Goal: Communication & Community: Answer question/provide support

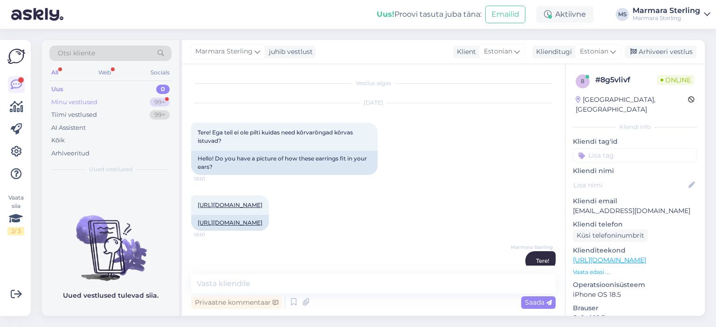
scroll to position [316, 0]
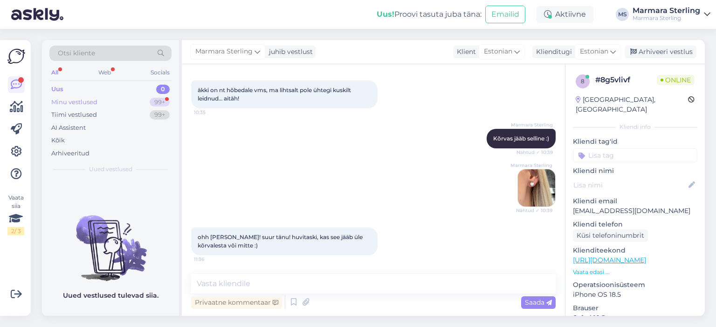
click at [142, 101] on div "Minu vestlused 99+" at bounding box center [110, 102] width 122 height 13
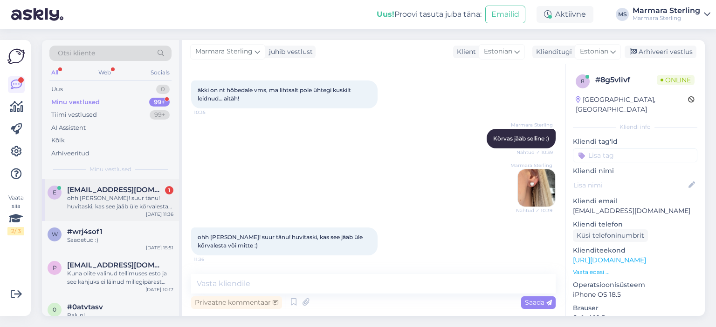
click at [134, 204] on div "ohh [PERSON_NAME]! suur tänu! huvitaski, kas see jääb üle kõrvalesta või mitte …" at bounding box center [120, 202] width 106 height 17
click at [538, 191] on img at bounding box center [536, 188] width 37 height 37
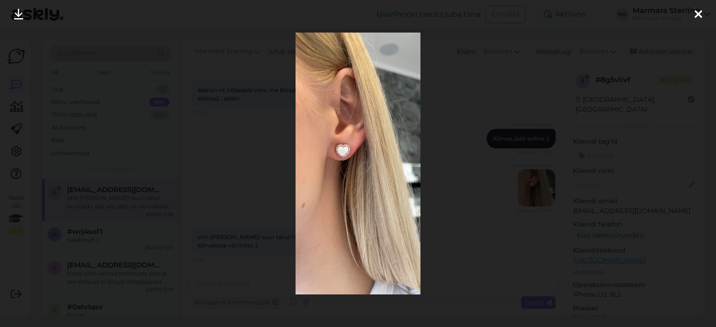
click at [693, 13] on div at bounding box center [697, 14] width 19 height 29
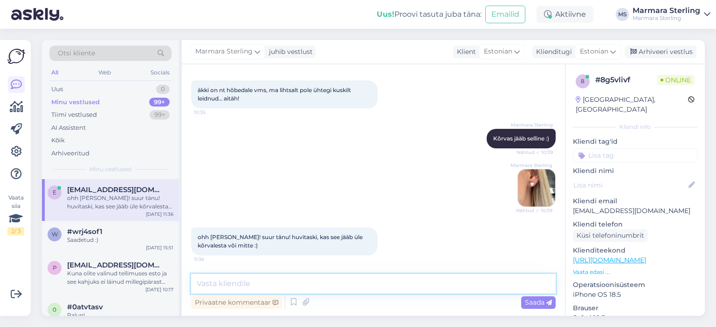
click at [268, 284] on textarea at bounding box center [373, 284] width 364 height 20
type textarea "Aga palun! :)"
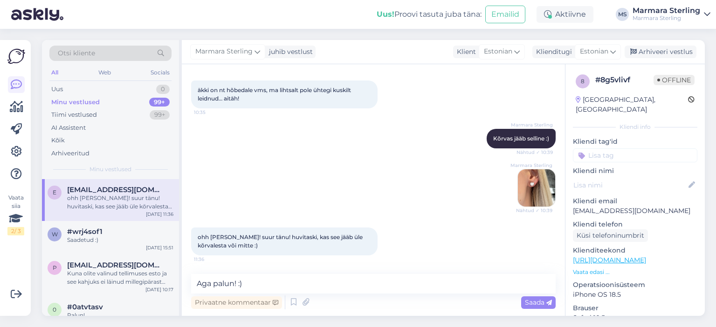
click at [529, 184] on img at bounding box center [536, 188] width 37 height 37
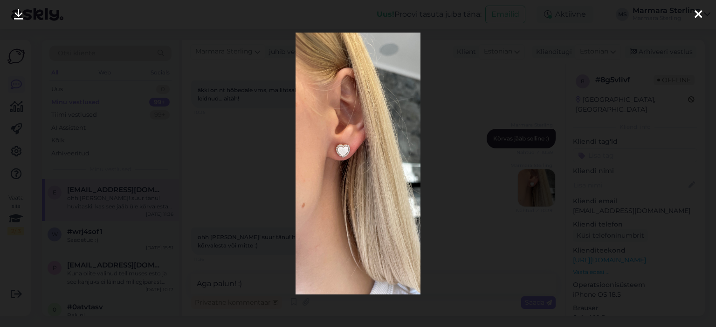
click at [695, 13] on icon at bounding box center [697, 15] width 7 height 12
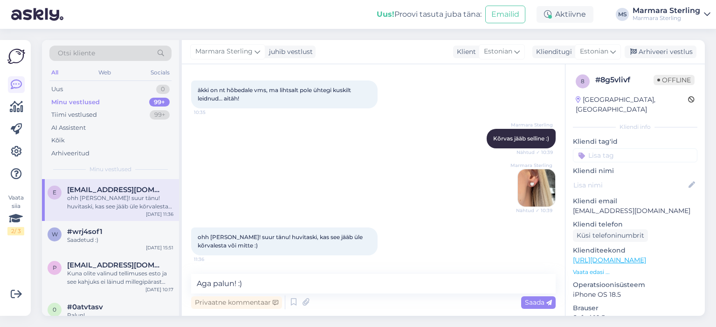
click at [520, 179] on img at bounding box center [536, 188] width 37 height 37
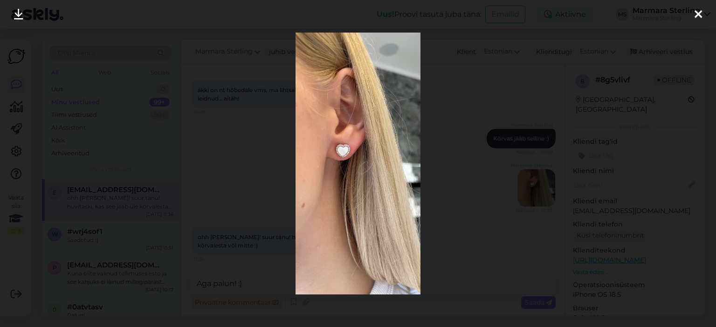
click at [701, 11] on icon at bounding box center [697, 15] width 7 height 12
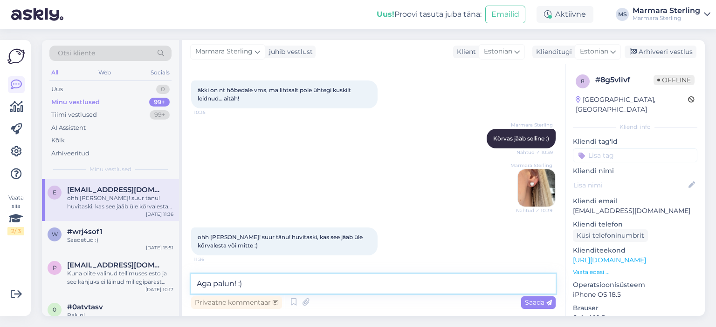
click at [431, 274] on textarea "Aga palun! :)" at bounding box center [373, 284] width 364 height 20
click at [526, 301] on span "Saada" at bounding box center [538, 303] width 27 height 8
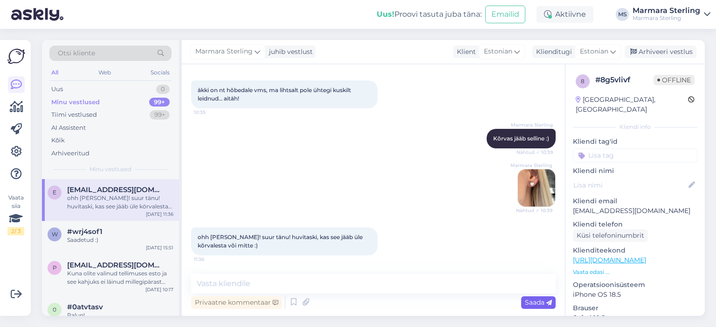
scroll to position [356, 0]
